Goal: Consume media (video, audio)

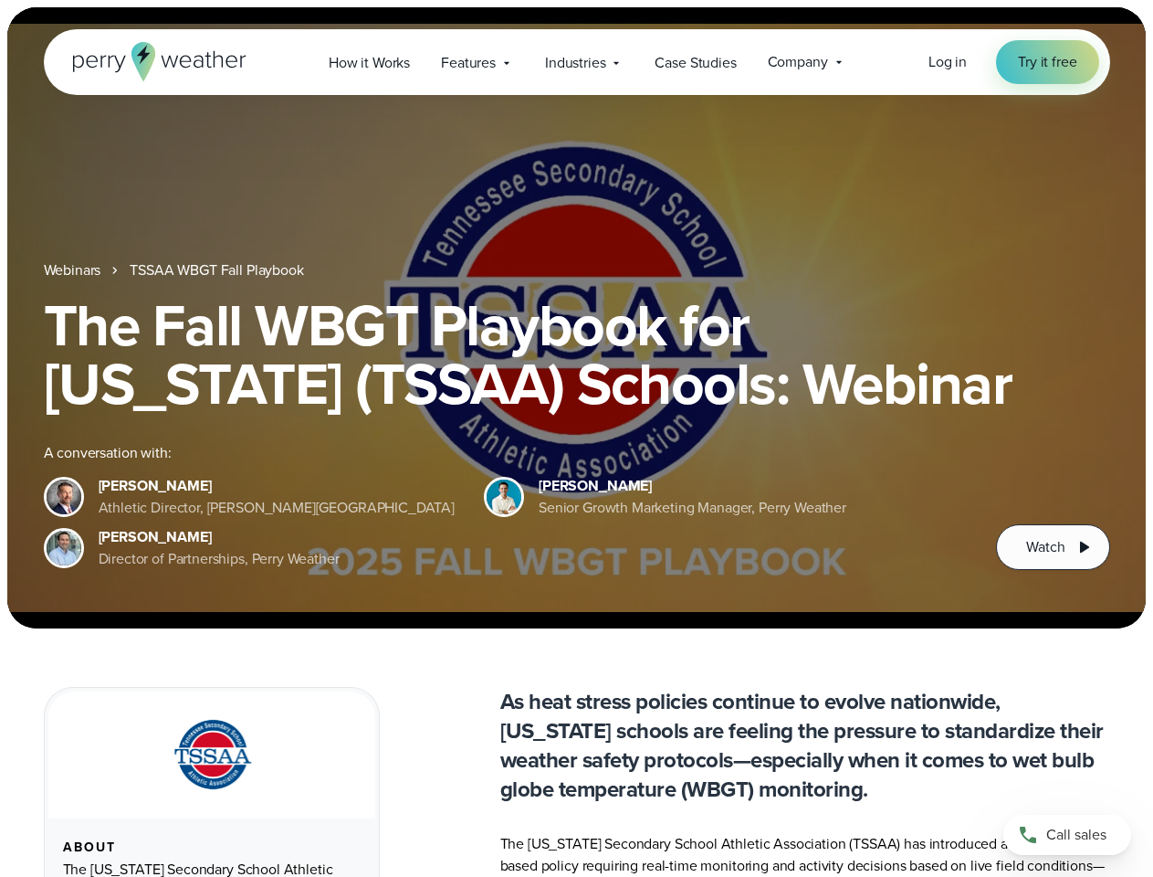
click at [576, 438] on div "The Fall WBGT Playbook for [US_STATE] (TSSAA) Schools: Webinar A conversation w…" at bounding box center [577, 433] width 1066 height 274
click at [576, 62] on span "Industries" at bounding box center [575, 63] width 60 height 22
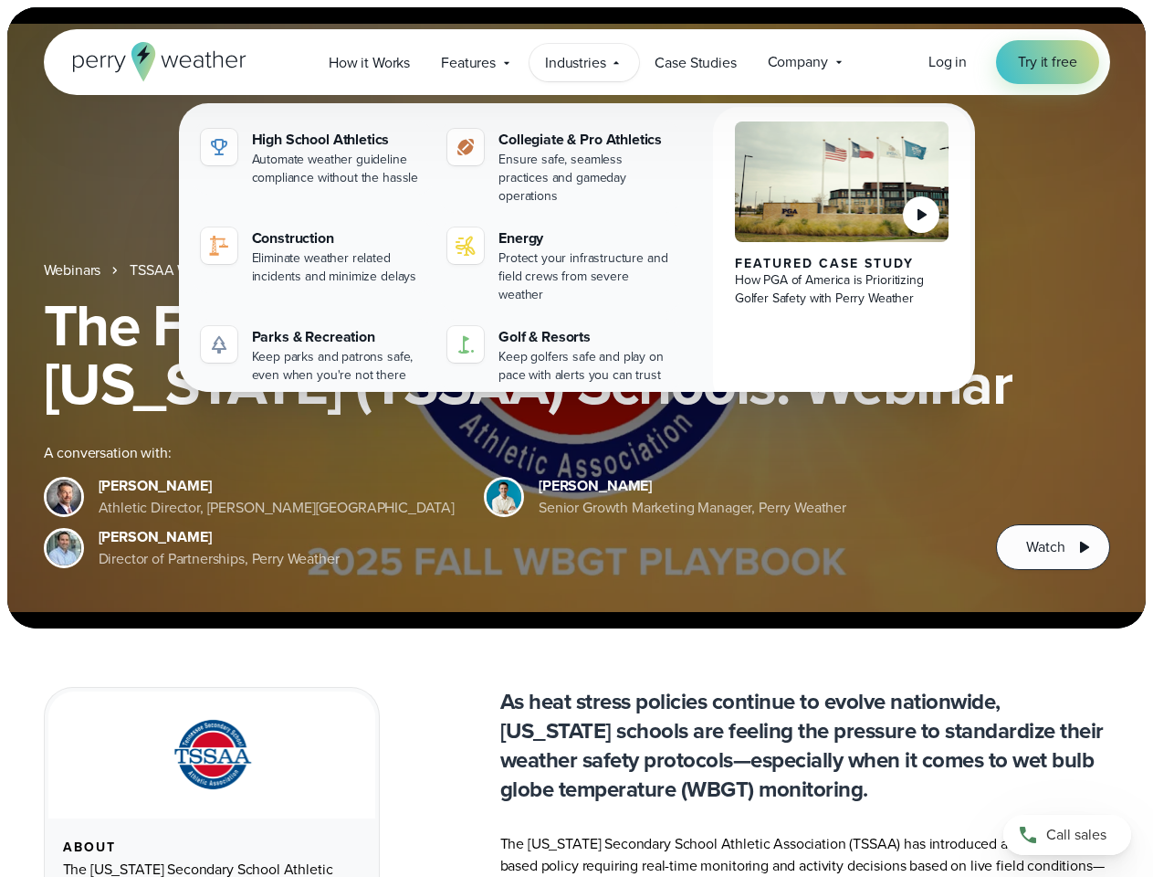
click at [576, 318] on h1 "The Fall WBGT Playbook for [US_STATE] (TSSAA) Schools: Webinar" at bounding box center [577, 354] width 1066 height 117
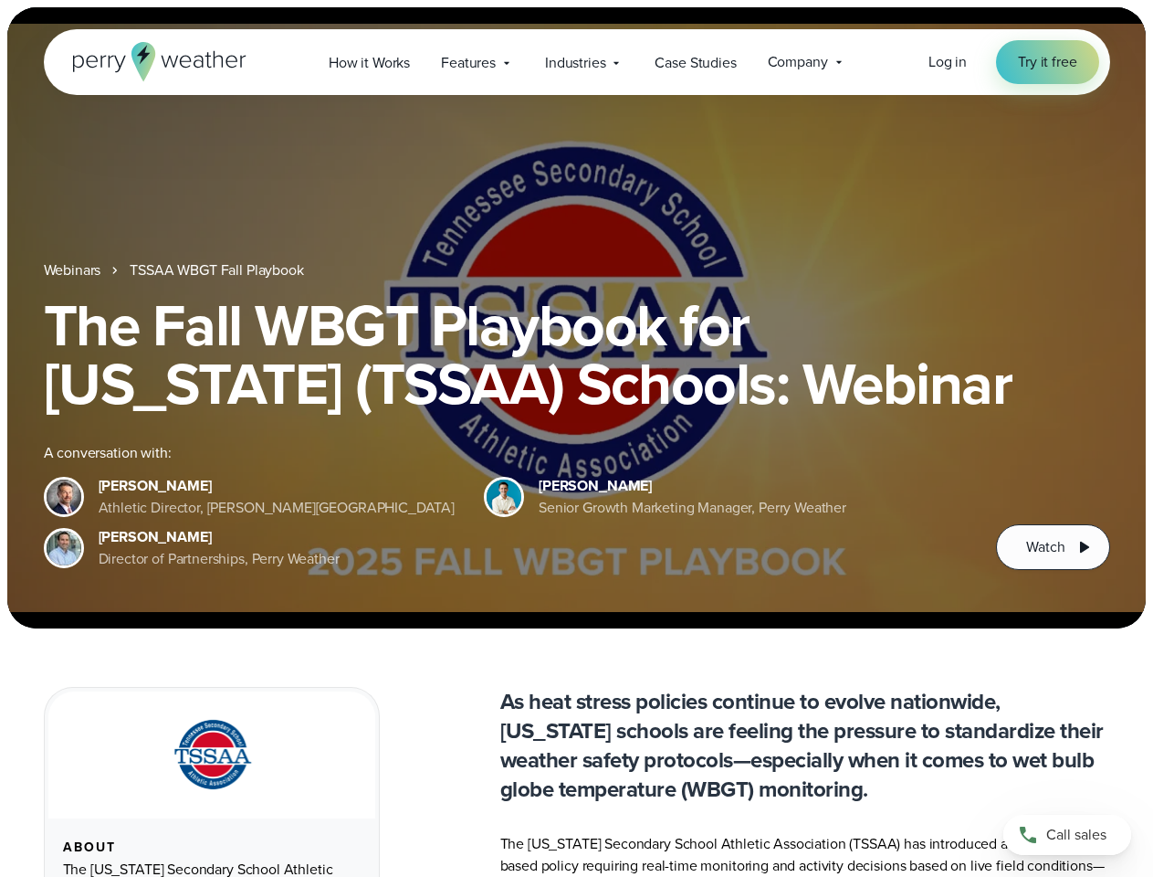
click at [218, 270] on link "TSSAA WBGT Fall Playbook" at bounding box center [216, 270] width 173 height 22
click at [1053, 547] on span "Watch" at bounding box center [1045, 547] width 38 height 22
